Goal: Information Seeking & Learning: Learn about a topic

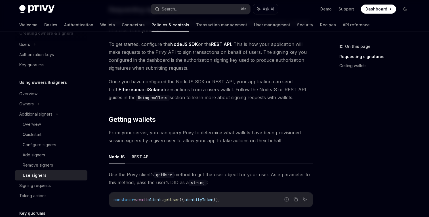
scroll to position [306, 0]
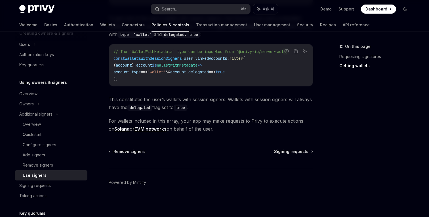
click at [63, 176] on div "Use signers" at bounding box center [53, 175] width 61 height 7
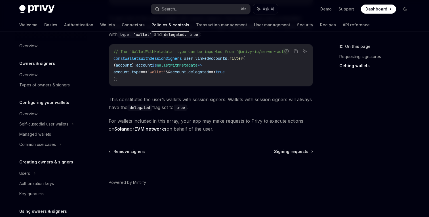
scroll to position [299, 0]
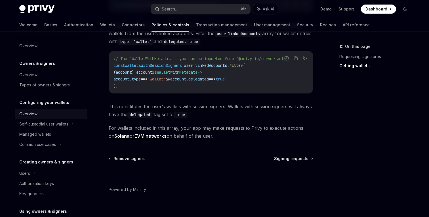
click at [52, 114] on div "Overview" at bounding box center [51, 114] width 65 height 7
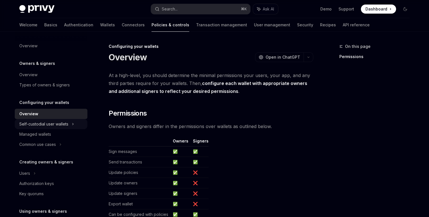
click at [58, 123] on div "Self-custodial user wallets" at bounding box center [43, 124] width 49 height 7
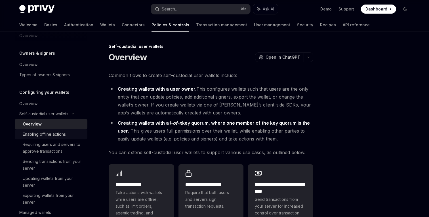
scroll to position [14, 0]
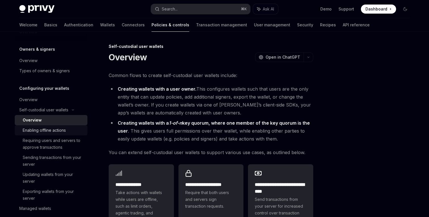
click at [62, 146] on div "Requiring users and servers to approve transactions" at bounding box center [53, 144] width 61 height 14
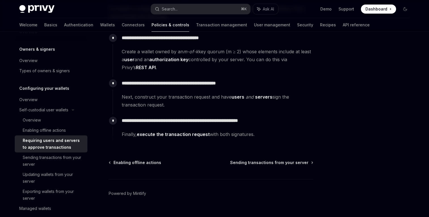
scroll to position [98, 0]
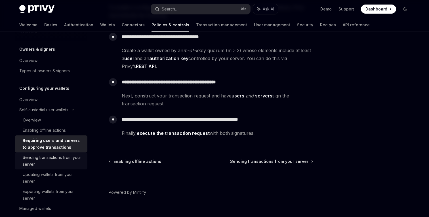
click at [66, 159] on div "Sending transactions from your server" at bounding box center [53, 161] width 61 height 14
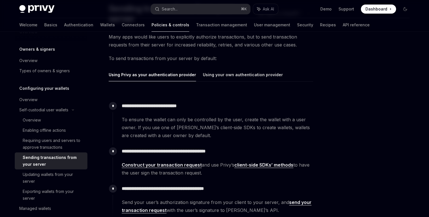
scroll to position [66, 0]
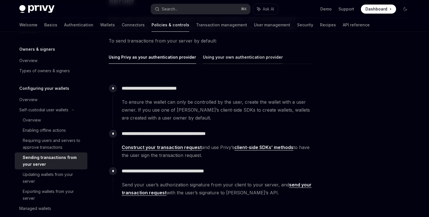
click at [222, 61] on button "Using your own authentication provider" at bounding box center [243, 56] width 80 height 13
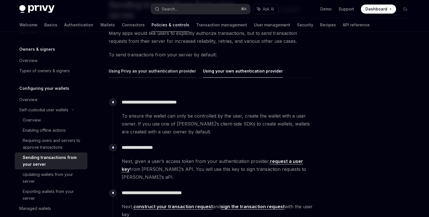
click at [152, 72] on button "Using Privy as your authentication provider" at bounding box center [152, 70] width 87 height 13
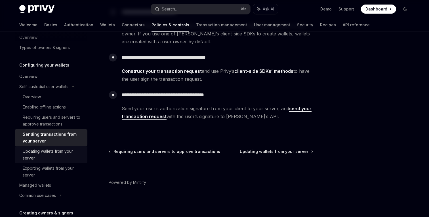
scroll to position [52, 0]
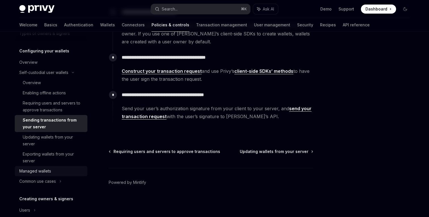
click at [46, 170] on div "Managed wallets" at bounding box center [35, 171] width 32 height 7
type textarea "*"
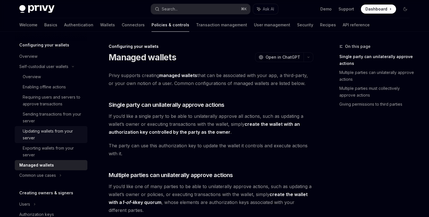
scroll to position [61, 0]
